Goal: Check status: Check status

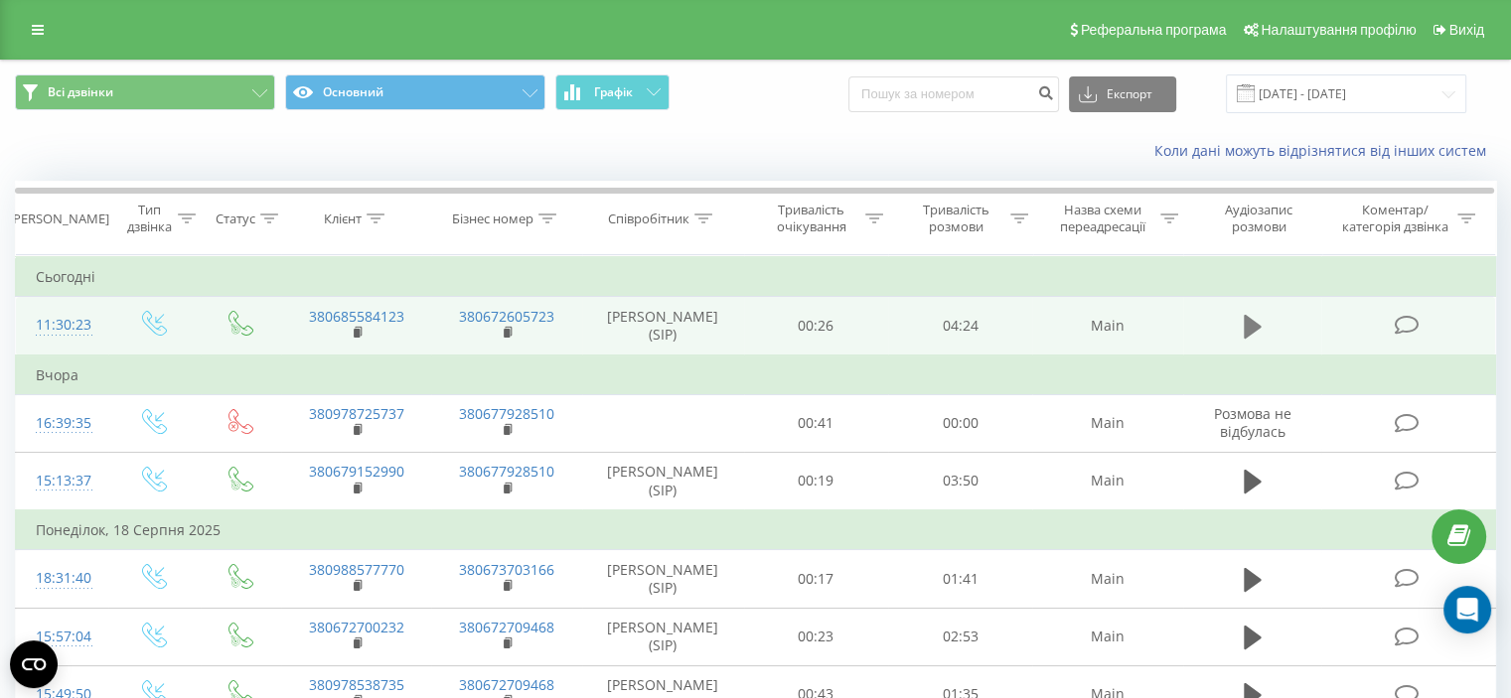
click at [1256, 323] on icon at bounding box center [1253, 327] width 18 height 24
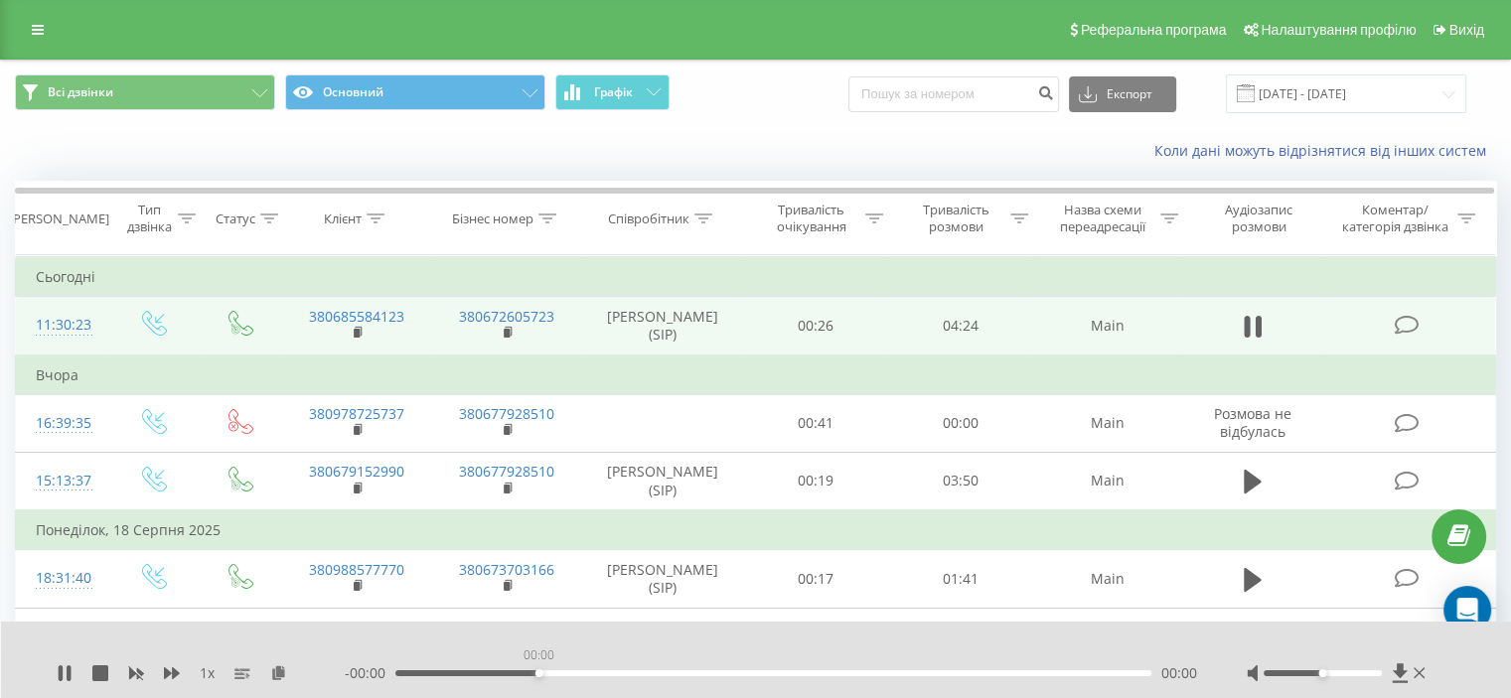
click at [537, 672] on div "00:00" at bounding box center [773, 674] width 756 height 6
click at [573, 674] on div "01:02" at bounding box center [773, 674] width 756 height 6
click at [545, 678] on div "- 03:20 01:04 01:04" at bounding box center [771, 674] width 852 height 20
click at [548, 672] on div "01:05" at bounding box center [773, 674] width 756 height 6
click at [522, 675] on div "00:55" at bounding box center [773, 674] width 756 height 6
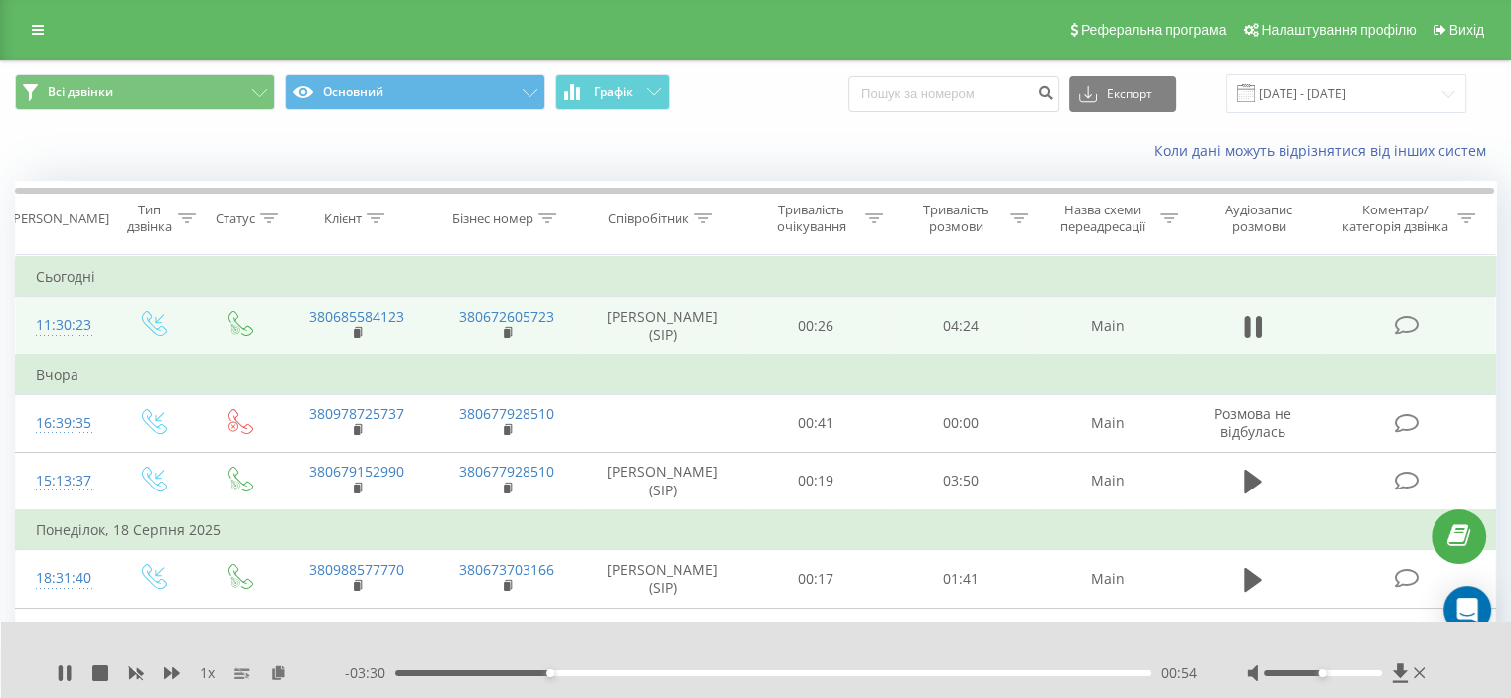
click at [1417, 672] on icon at bounding box center [1420, 674] width 12 height 16
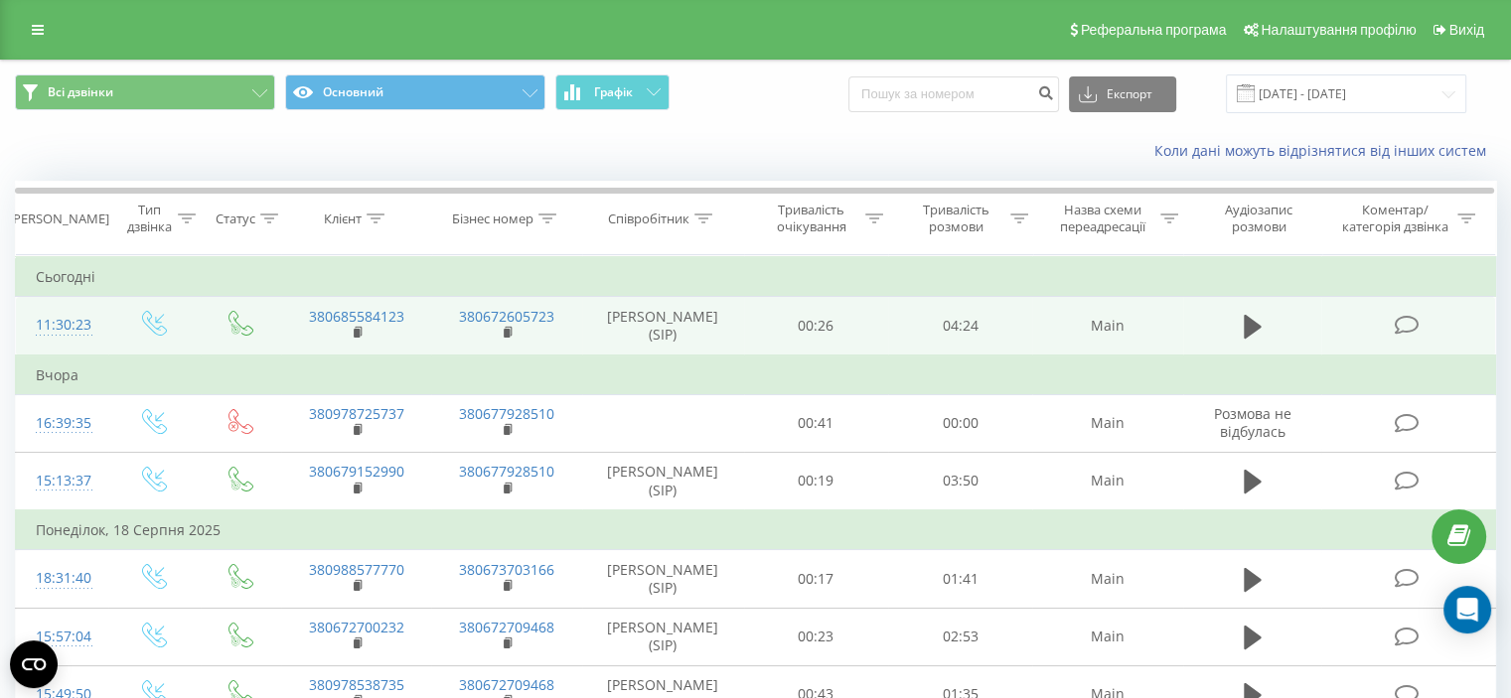
click at [310, 162] on div "Коли дані можуть відрізнятися вiд інших систем" at bounding box center [755, 151] width 1509 height 48
click at [354, 329] on icon at bounding box center [359, 333] width 11 height 14
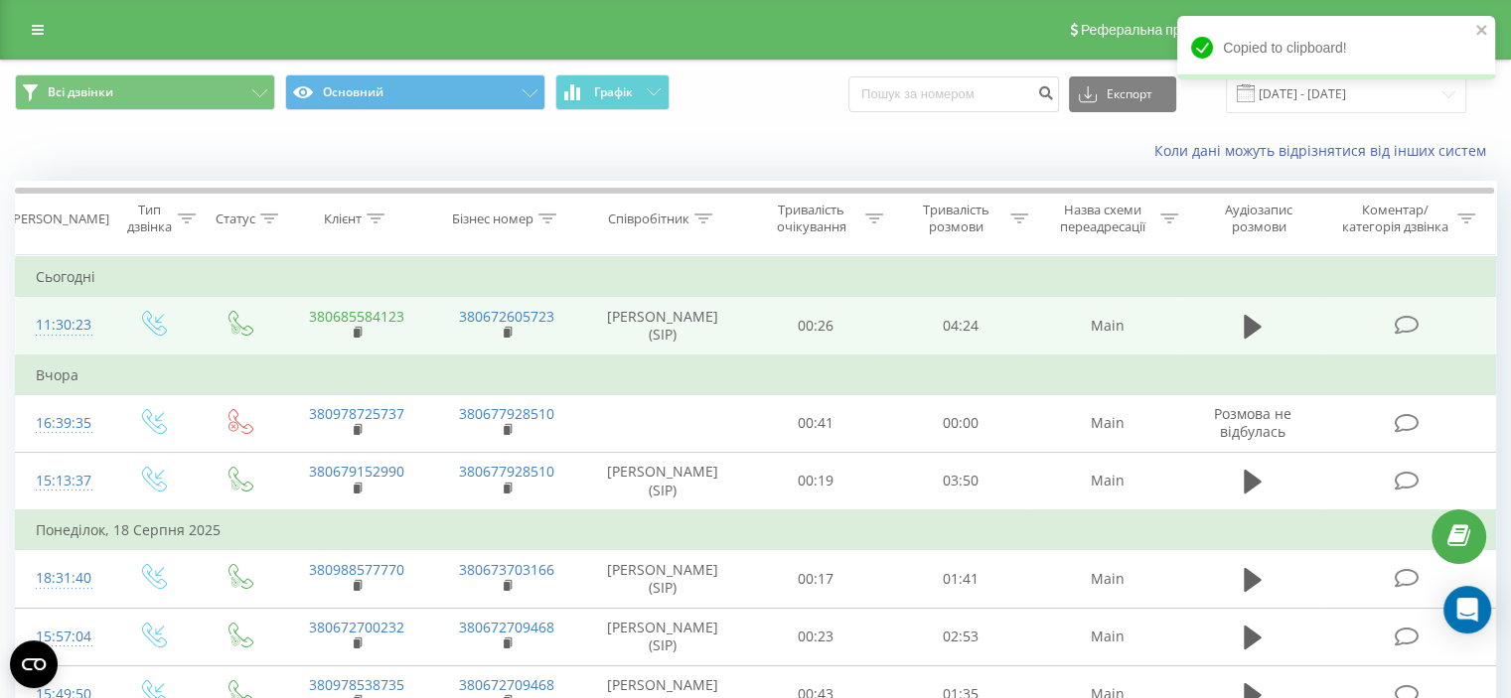
drag, startPoint x: 353, startPoint y: 329, endPoint x: 311, endPoint y: 318, distance: 43.1
click at [311, 318] on link "380685584123" at bounding box center [356, 316] width 95 height 19
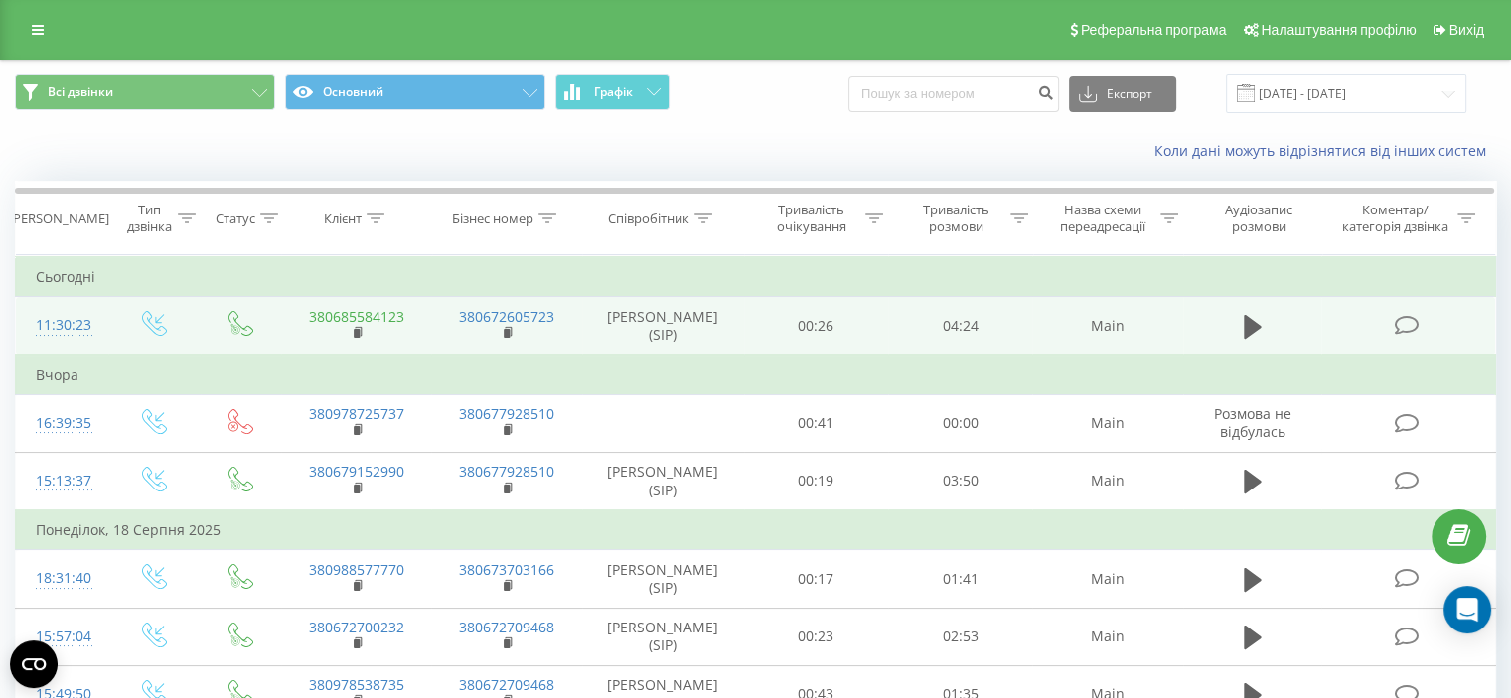
click at [351, 321] on link "380685584123" at bounding box center [356, 316] width 95 height 19
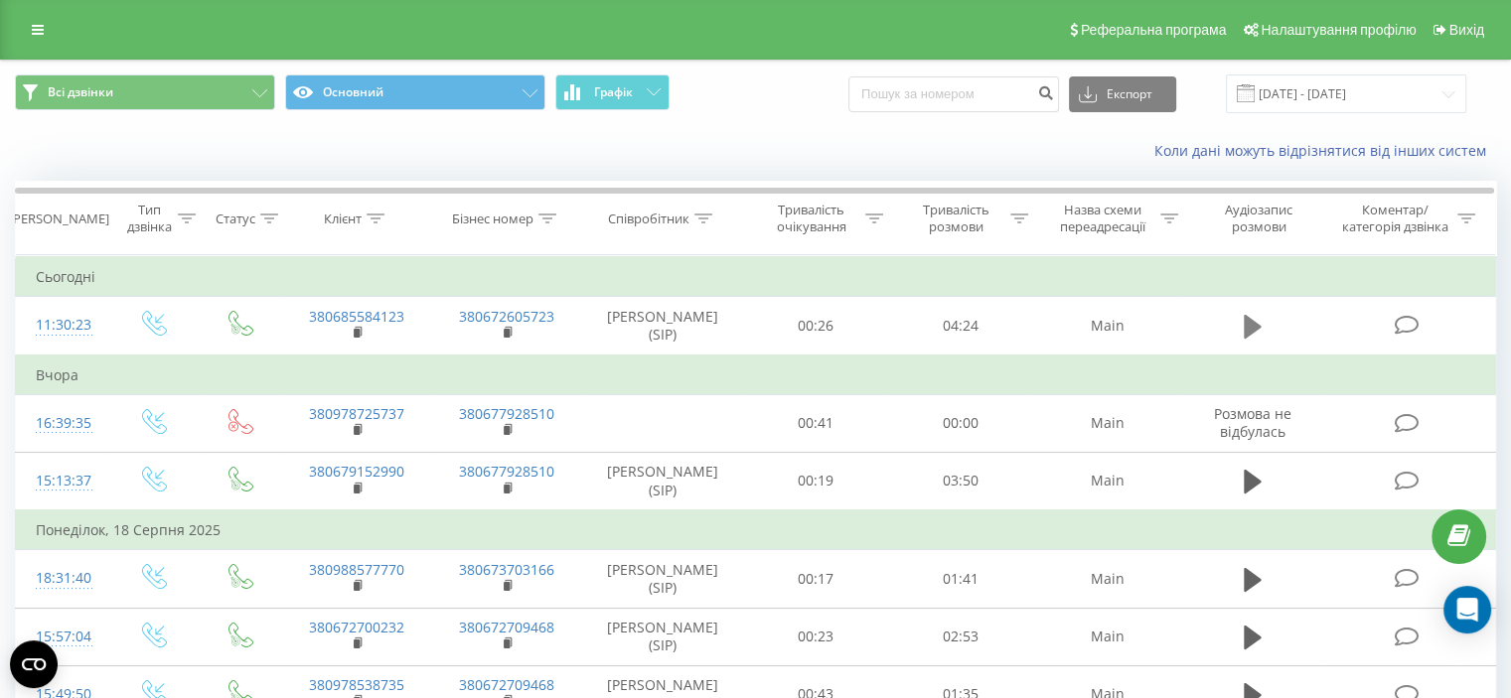
click at [1253, 325] on icon at bounding box center [1253, 327] width 18 height 24
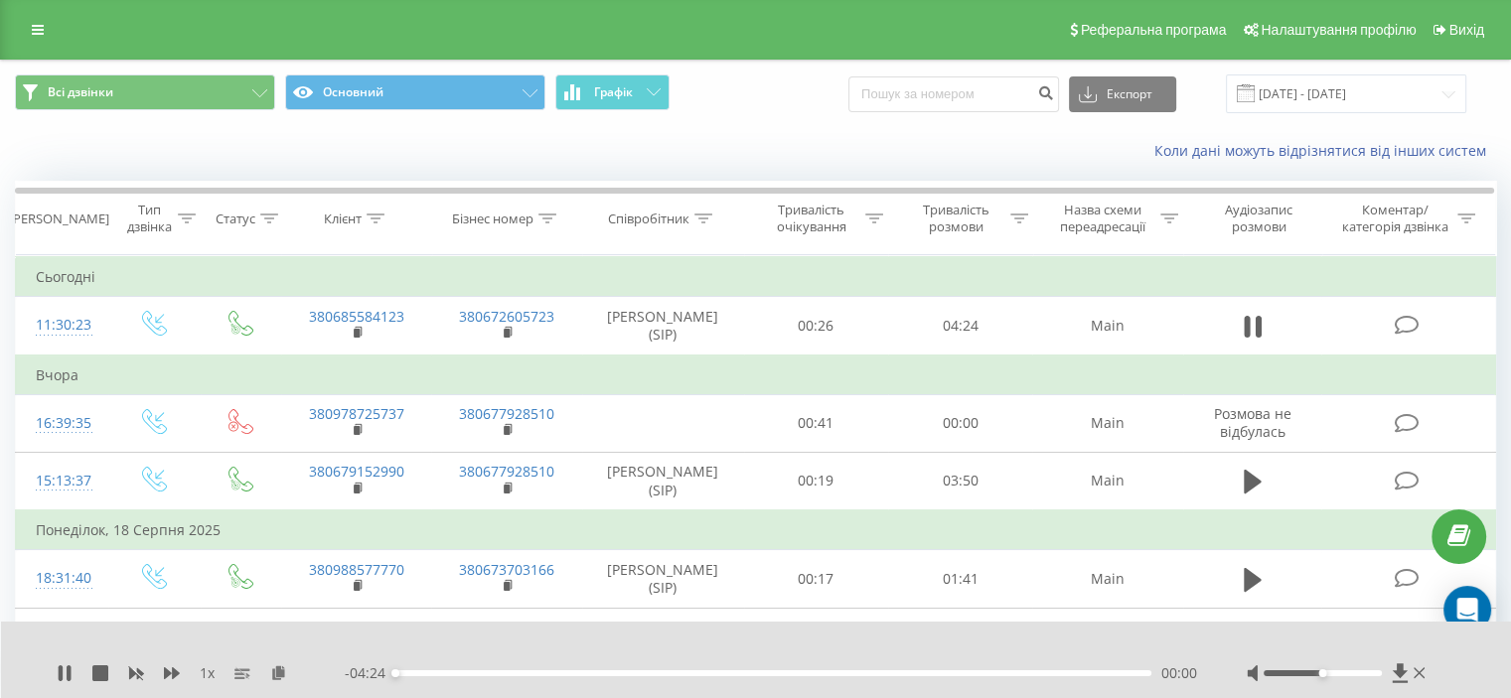
click at [403, 676] on div "00:00" at bounding box center [773, 674] width 756 height 6
click at [417, 672] on div "00:07" at bounding box center [773, 674] width 756 height 6
click at [429, 675] on div "00:08" at bounding box center [773, 674] width 756 height 6
click at [457, 673] on div "00:21" at bounding box center [773, 674] width 756 height 6
click at [472, 676] on div "00:27" at bounding box center [773, 674] width 756 height 6
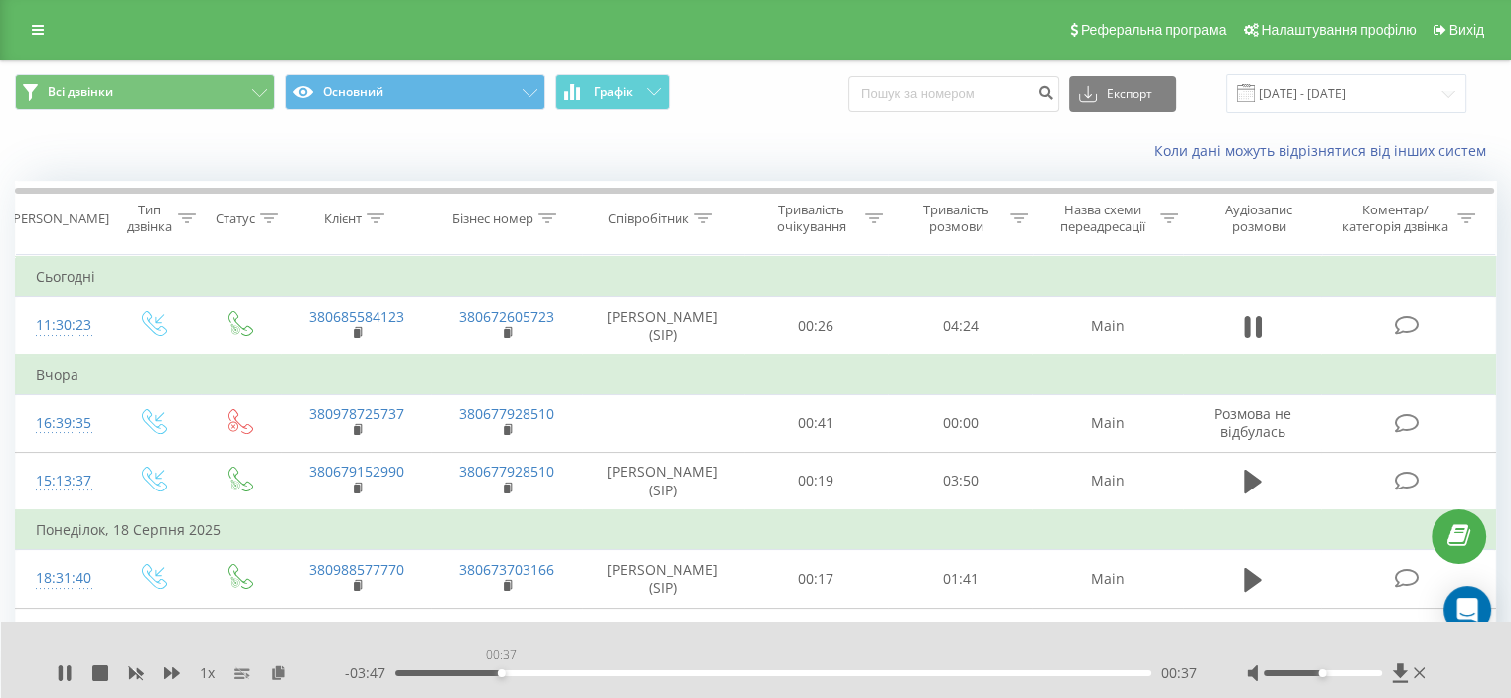
click at [501, 673] on div "00:37" at bounding box center [773, 674] width 756 height 6
click at [514, 674] on div "00:38" at bounding box center [773, 674] width 756 height 6
click at [530, 675] on div "00:42" at bounding box center [773, 674] width 756 height 6
click at [589, 674] on div "00:53" at bounding box center [773, 674] width 756 height 6
click at [691, 674] on div "00:00" at bounding box center [773, 674] width 756 height 6
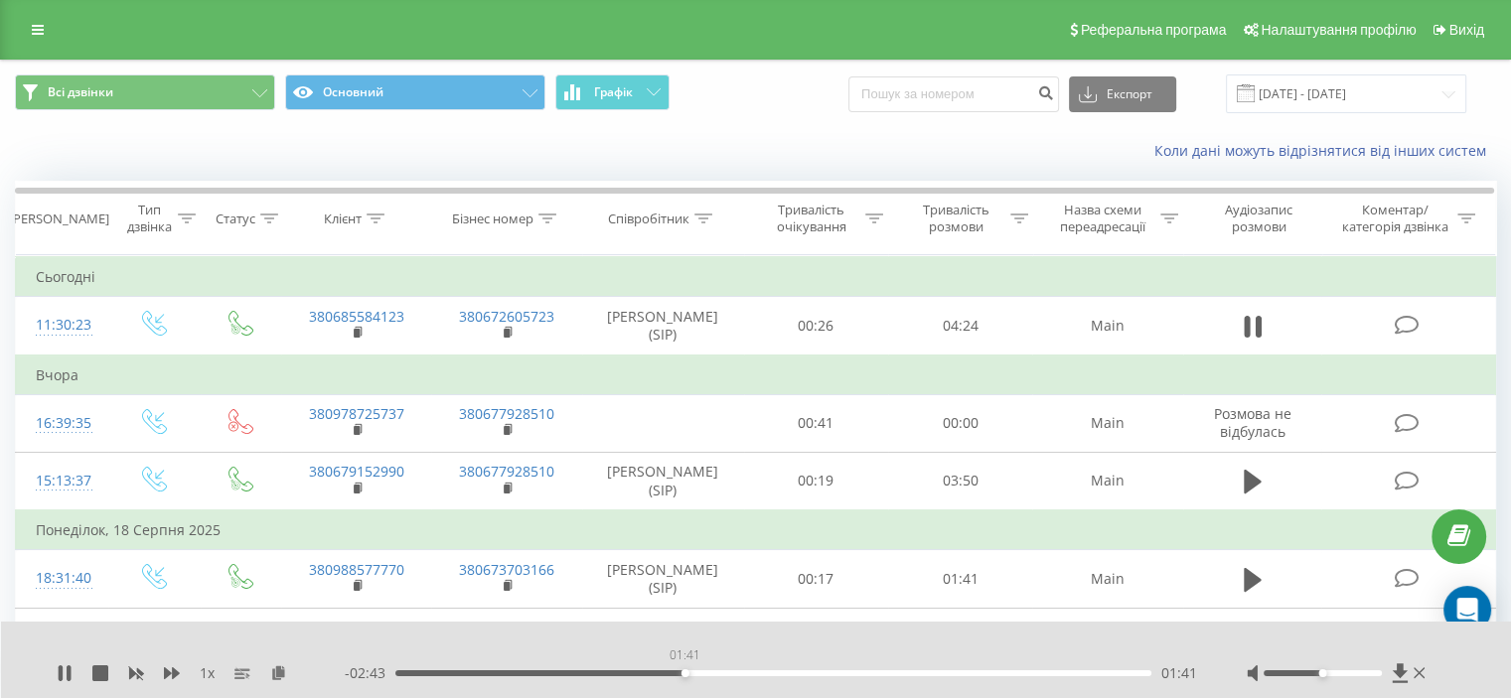
click at [684, 675] on div "01:41" at bounding box center [773, 674] width 756 height 6
click at [661, 671] on div "01:33" at bounding box center [773, 674] width 756 height 6
click at [630, 648] on div at bounding box center [743, 648] width 1099 height 22
click at [65, 679] on icon at bounding box center [65, 674] width 16 height 16
